Goal: Navigation & Orientation: Go to known website

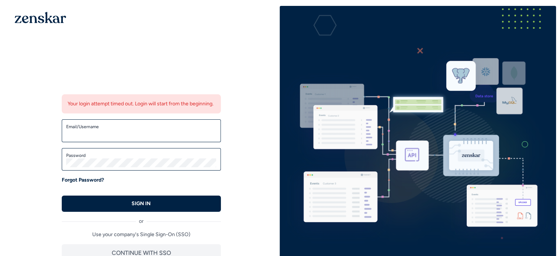
type input "**********"
click at [1, 128] on div "**********" at bounding box center [279, 128] width 559 height 244
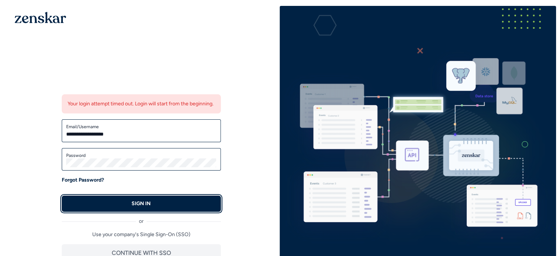
click at [161, 211] on button "SIGN IN" at bounding box center [141, 203] width 159 height 16
